Goal: Information Seeking & Learning: Learn about a topic

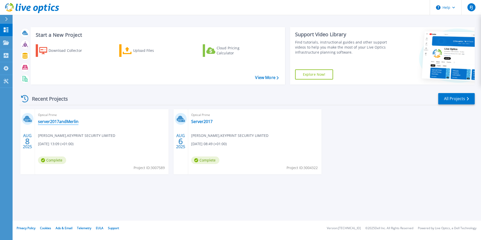
click at [51, 122] on link "server2017andMerlin" at bounding box center [58, 121] width 41 height 5
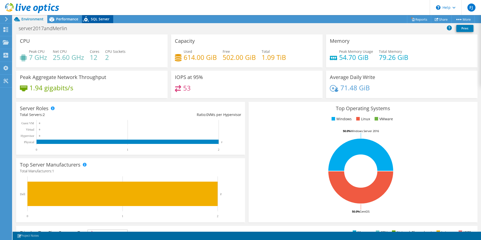
click at [96, 19] on span "SQL Server" at bounding box center [100, 19] width 19 height 5
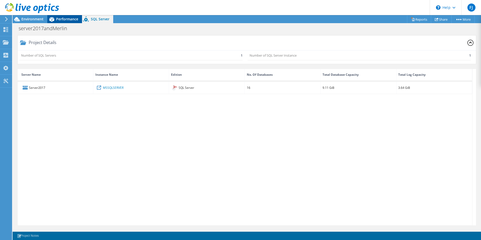
click at [78, 18] on span "Performance" at bounding box center [67, 19] width 22 height 5
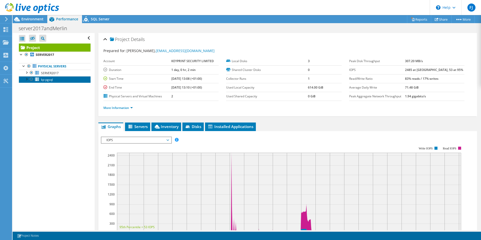
click at [45, 82] on span "kp-pgsql" at bounding box center [47, 80] width 12 height 4
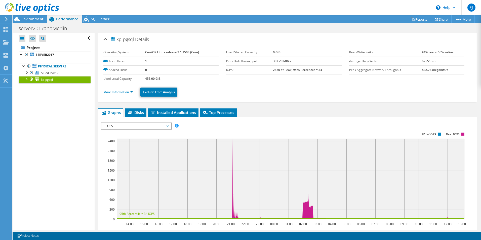
click at [45, 82] on span "kp-pgsql" at bounding box center [47, 80] width 12 height 4
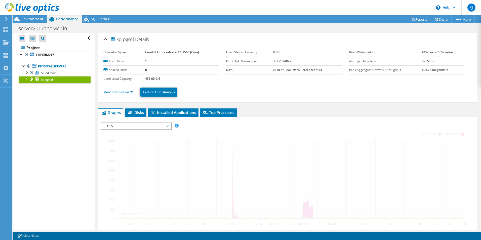
click at [45, 82] on span "kp-pgsql" at bounding box center [47, 80] width 12 height 4
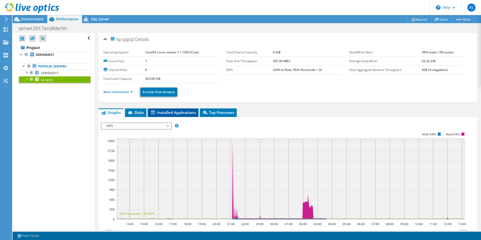
click at [173, 109] on li "Installed Applications" at bounding box center [173, 112] width 51 height 9
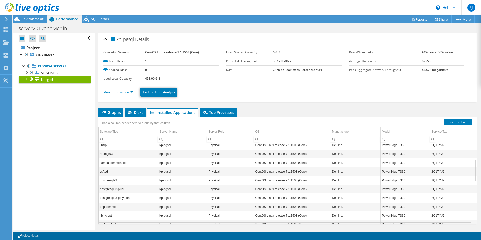
scroll to position [60, 0]
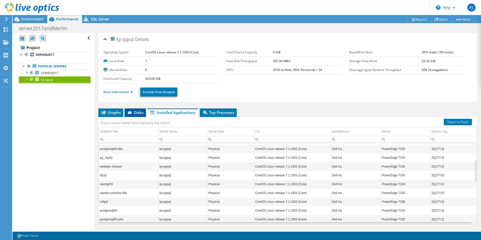
click at [131, 113] on icon at bounding box center [130, 112] width 5 height 3
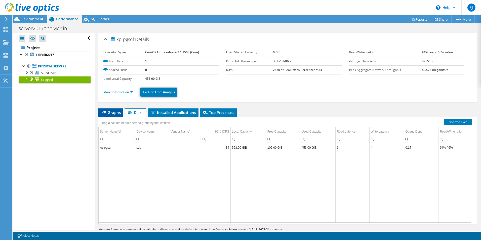
click at [110, 113] on span "Graphs" at bounding box center [111, 112] width 20 height 5
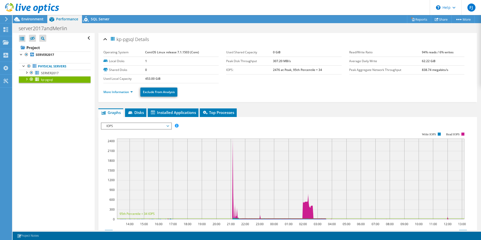
click at [132, 126] on span "IOPS" at bounding box center [136, 126] width 65 height 6
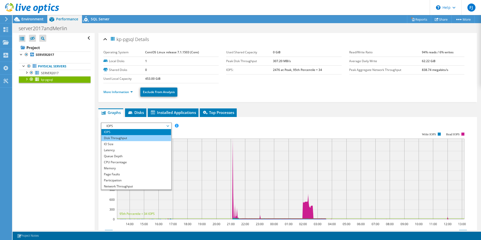
click at [131, 138] on li "Disk Throughput" at bounding box center [136, 138] width 70 height 6
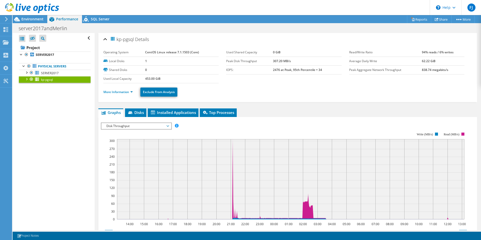
click at [131, 130] on rect at bounding box center [284, 176] width 366 height 101
click at [132, 127] on span "Disk Throughput" at bounding box center [136, 126] width 65 height 6
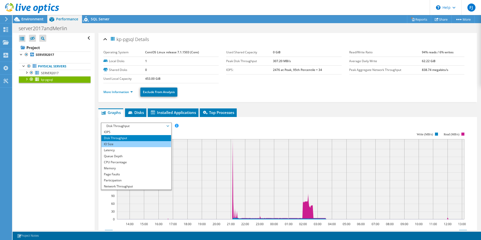
click at [130, 145] on li "IO Size" at bounding box center [136, 144] width 70 height 6
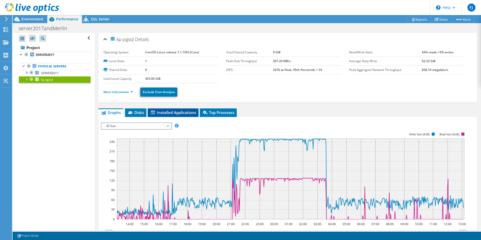
click at [188, 113] on span "Installed Applications" at bounding box center [173, 112] width 46 height 5
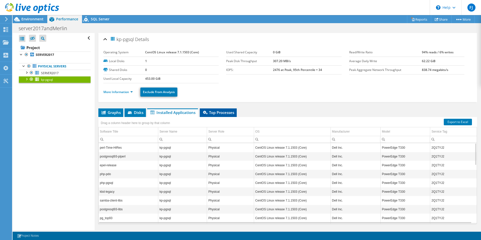
click at [231, 114] on span "Top Processes" at bounding box center [218, 112] width 32 height 5
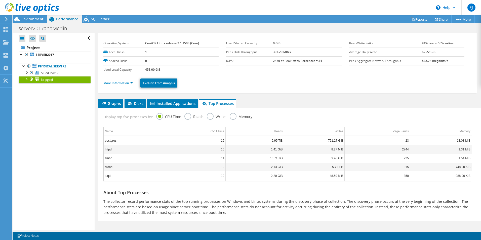
scroll to position [13, 0]
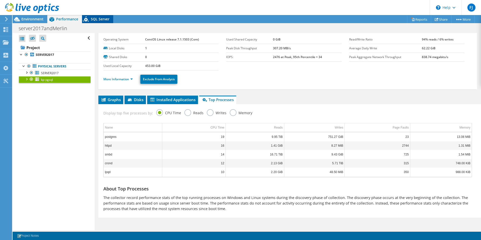
click at [99, 19] on span "SQL Server" at bounding box center [100, 19] width 19 height 5
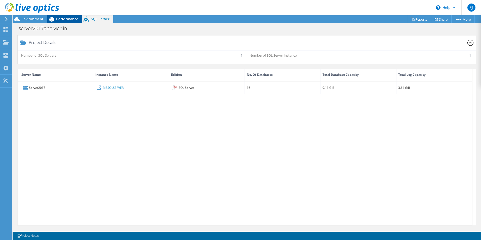
click at [70, 18] on span "Performance" at bounding box center [67, 19] width 22 height 5
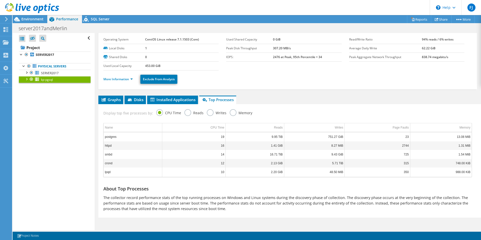
scroll to position [0, 0]
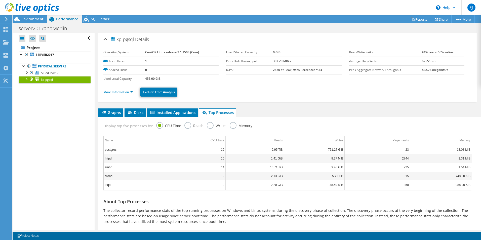
click at [122, 95] on ul "More Information Exclude From Analysis" at bounding box center [287, 91] width 369 height 10
click at [121, 91] on link "More Information" at bounding box center [117, 92] width 29 height 4
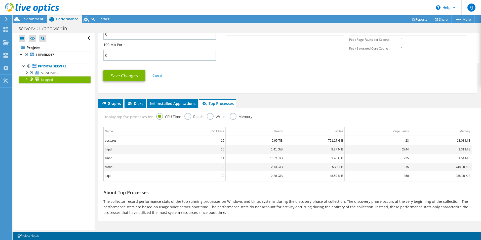
scroll to position [241, 0]
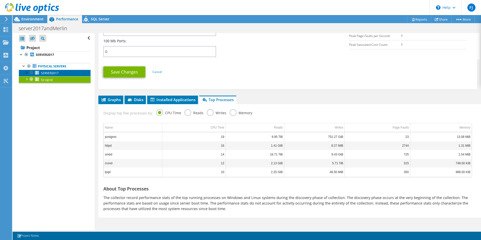
click at [46, 73] on span "SERVER2017" at bounding box center [50, 73] width 18 height 4
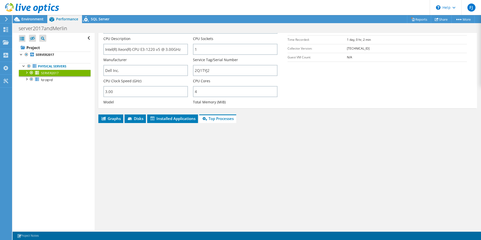
scroll to position [13, 0]
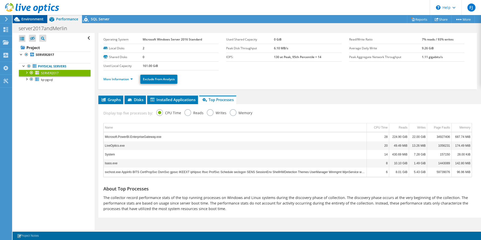
click at [33, 17] on span "Environment" at bounding box center [32, 19] width 22 height 5
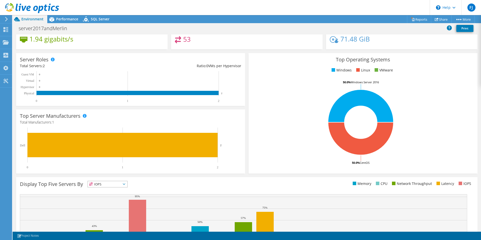
scroll to position [50, 0]
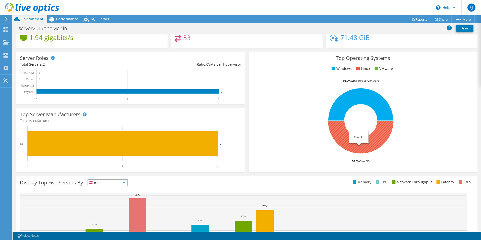
click at [347, 141] on icon at bounding box center [360, 137] width 65 height 33
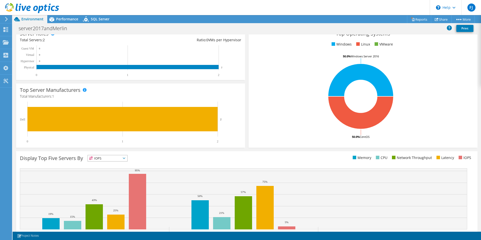
scroll to position [96, 0]
